Goal: Task Accomplishment & Management: Use online tool/utility

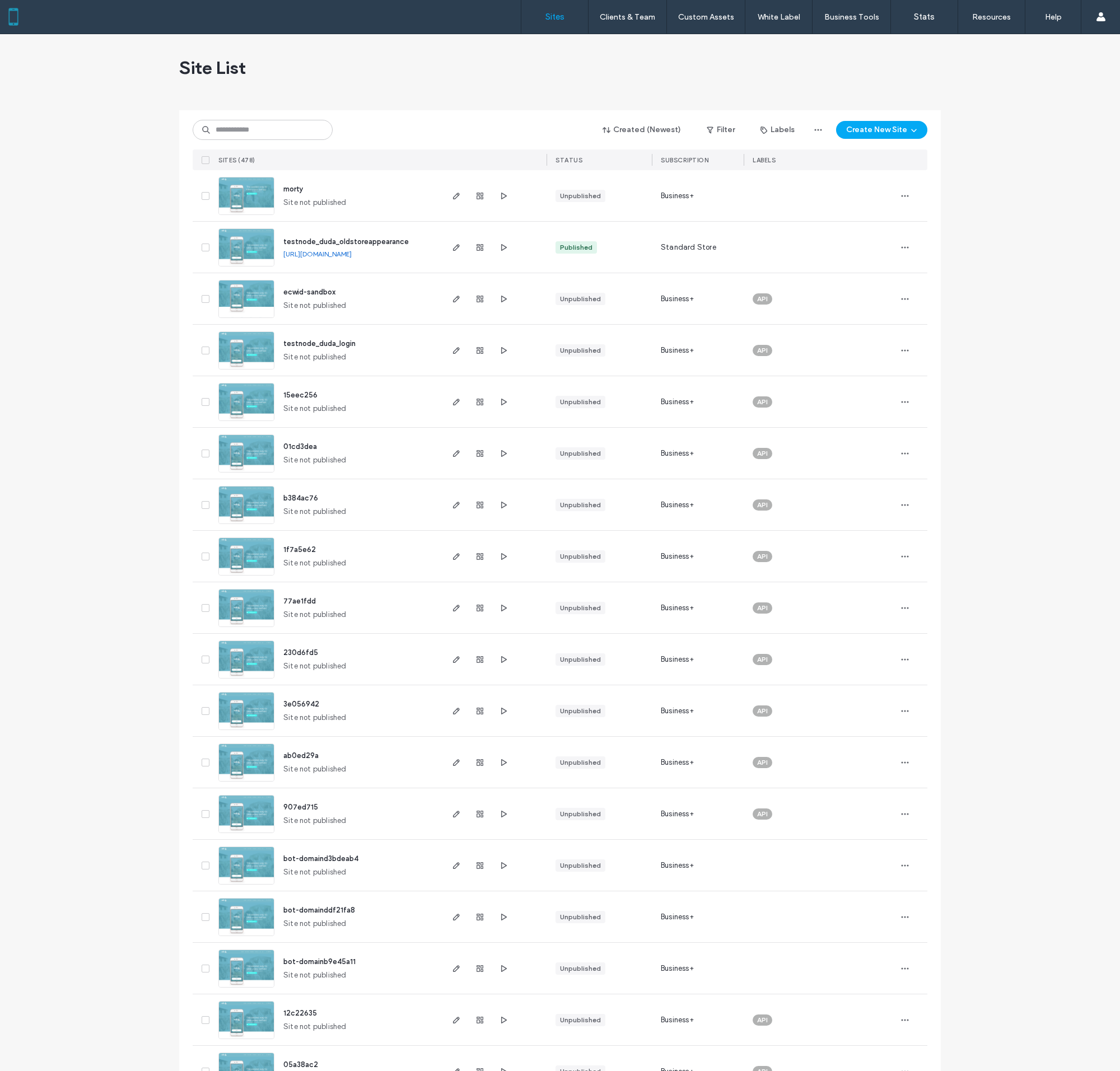
click at [247, 350] on img at bounding box center [246, 370] width 55 height 76
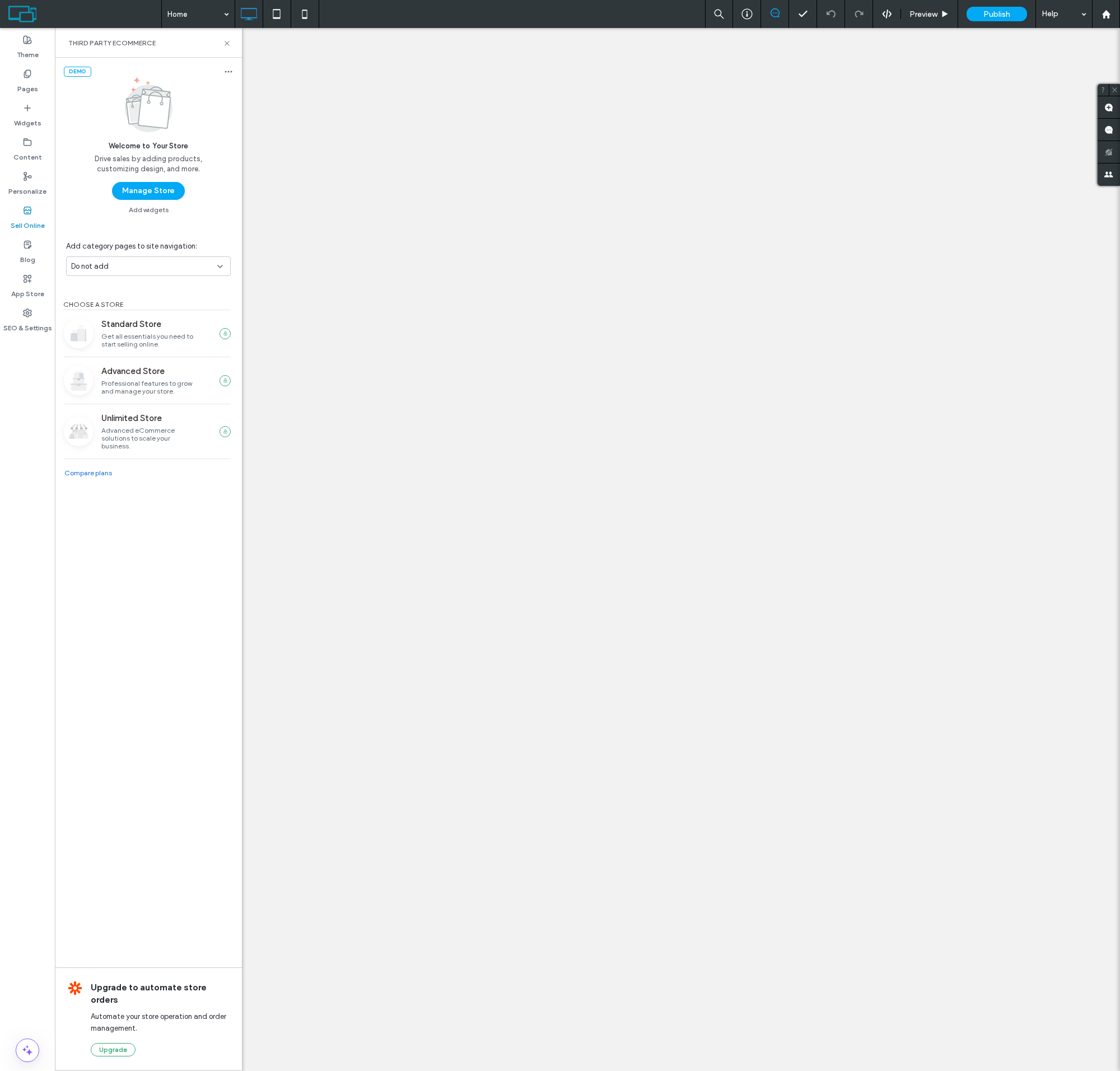
click at [147, 191] on button "Manage Store" at bounding box center [148, 191] width 73 height 18
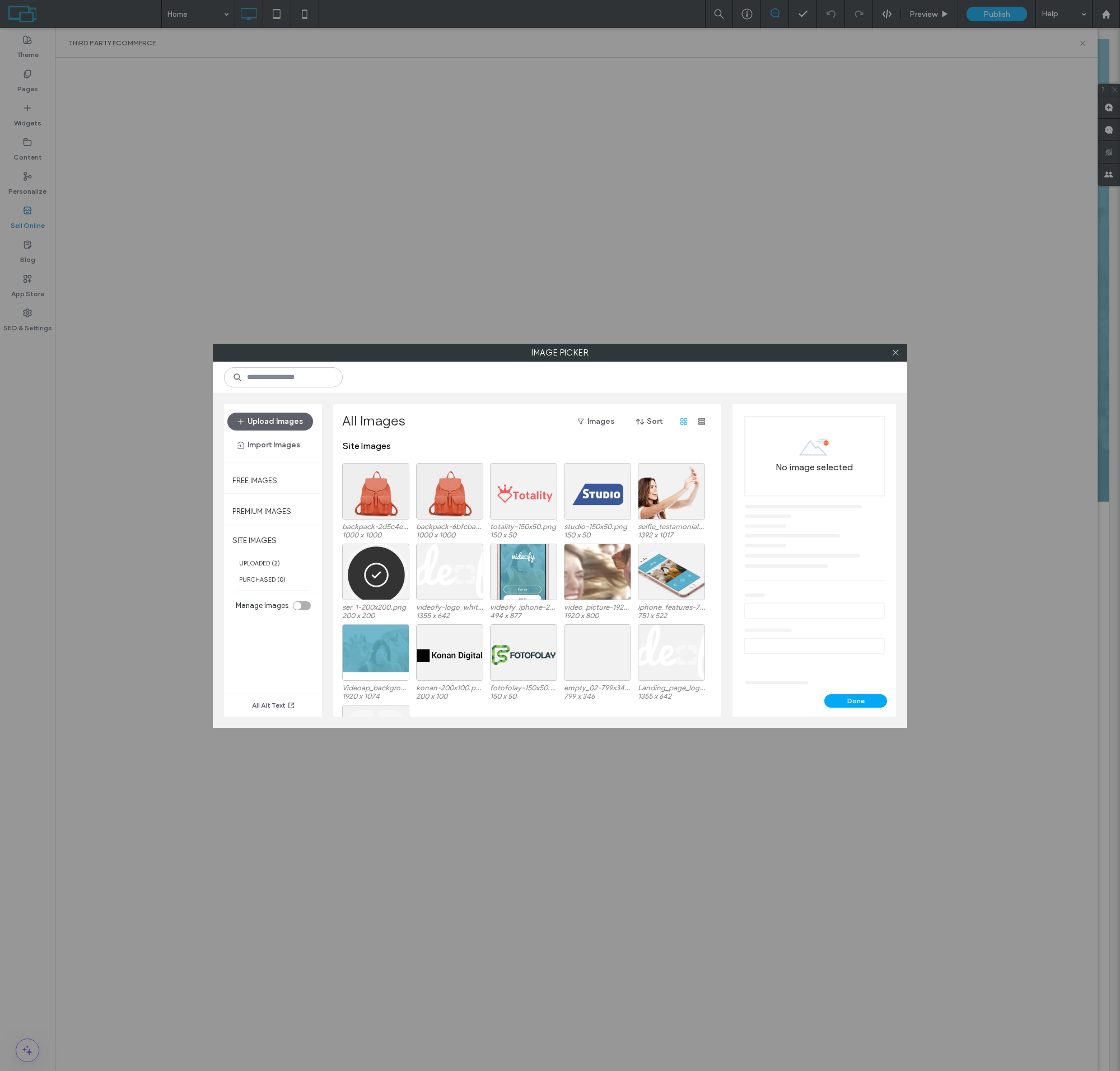
click at [376, 500] on div at bounding box center [376, 491] width 67 height 56
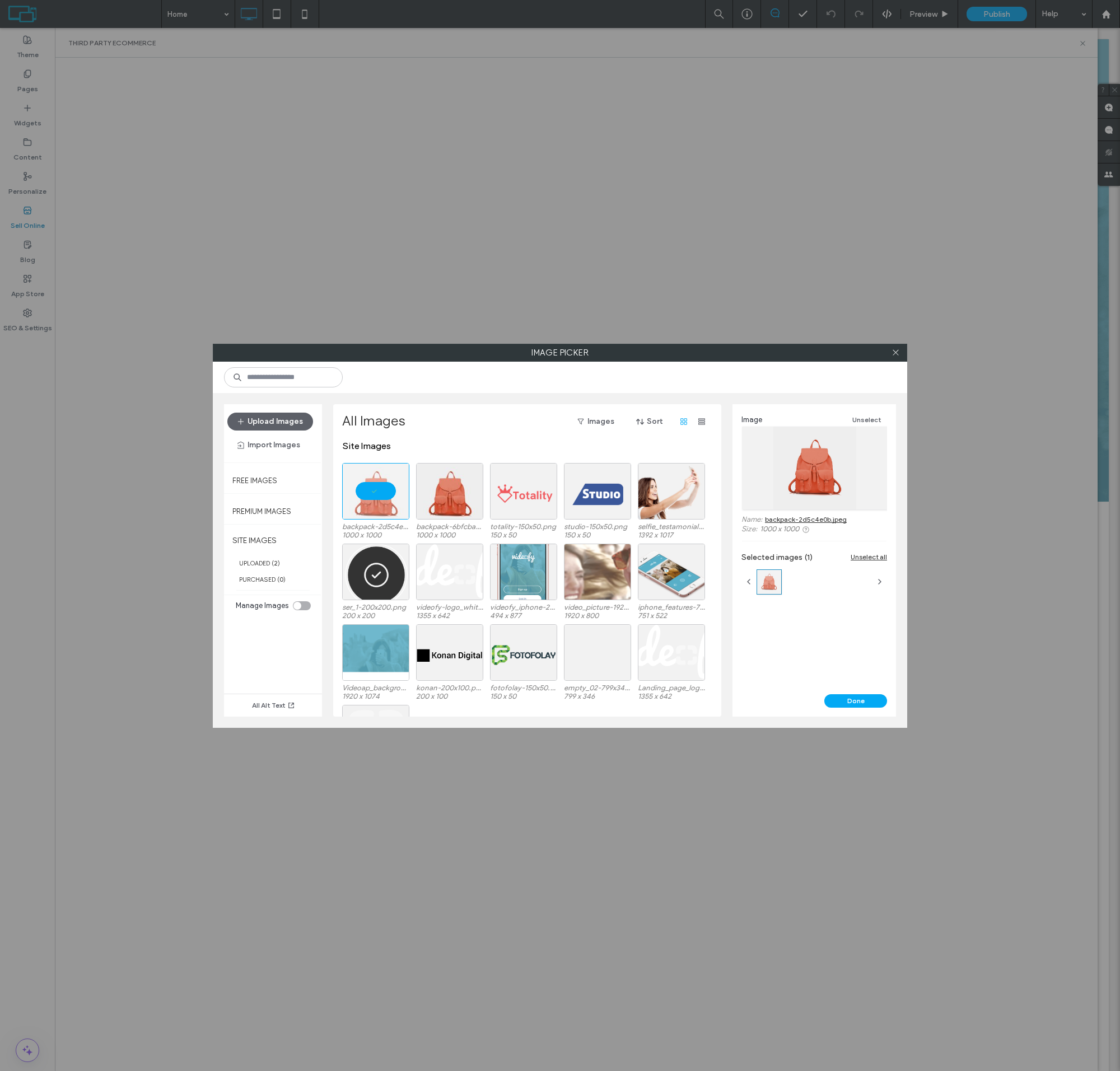
click at [855, 701] on button "Done" at bounding box center [855, 701] width 63 height 13
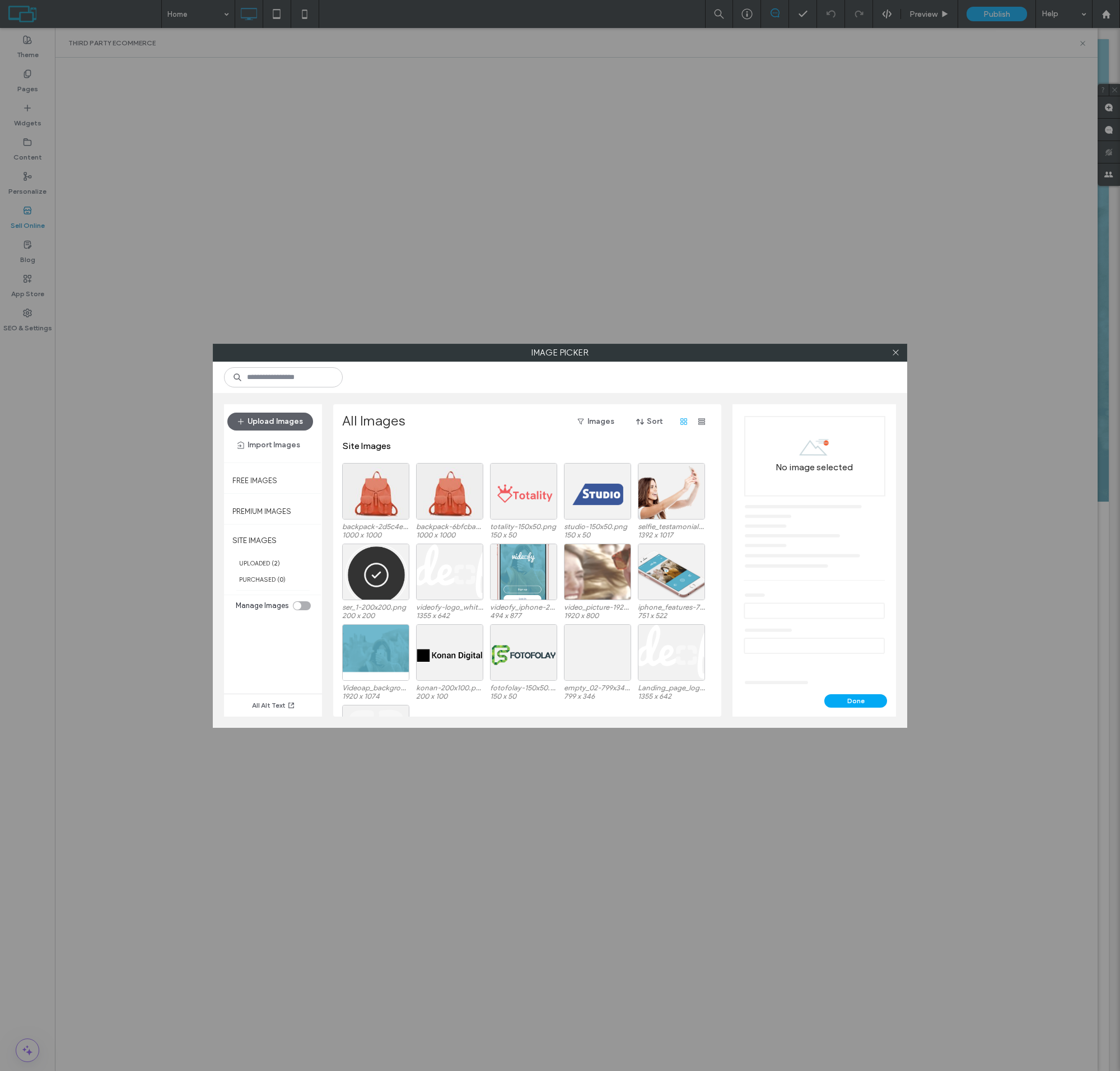
click at [376, 500] on div at bounding box center [376, 491] width 67 height 56
click at [855, 701] on button "Done" at bounding box center [855, 701] width 63 height 13
